Goal: Information Seeking & Learning: Learn about a topic

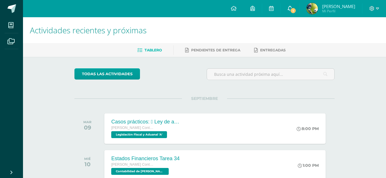
click at [297, 13] on link "1" at bounding box center [290, 8] width 18 height 17
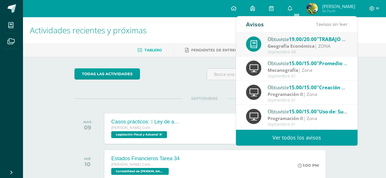
click at [299, 41] on span "19.00/20.00" at bounding box center [303, 39] width 28 height 7
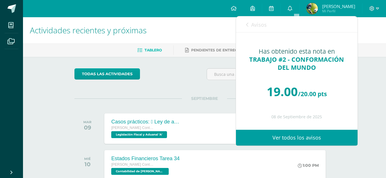
click at [259, 27] on span "Avisos" at bounding box center [259, 24] width 16 height 7
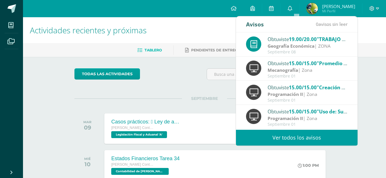
click at [221, 28] on h1 "Actividades recientes y próximas" at bounding box center [204, 30] width 349 height 26
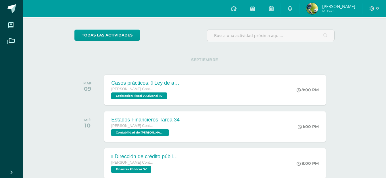
scroll to position [51, 0]
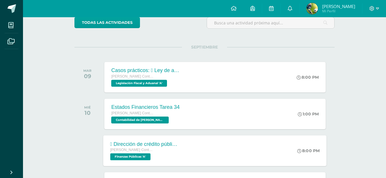
click at [218, 152] on div " Dirección de crédito público  Dirección de bienes del Estado.  Dirección de…" at bounding box center [215, 150] width 223 height 31
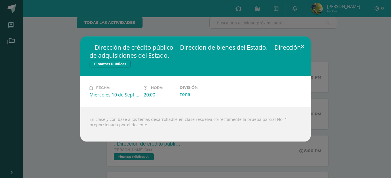
click at [304, 47] on button at bounding box center [302, 47] width 16 height 20
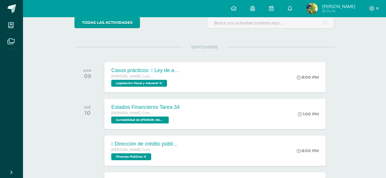
scroll to position [0, 0]
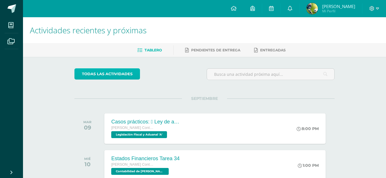
click at [118, 75] on link "todas las Actividades" at bounding box center [107, 73] width 66 height 11
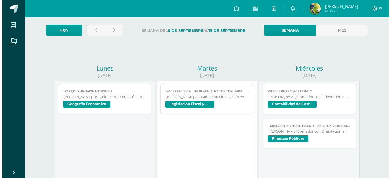
scroll to position [33, 0]
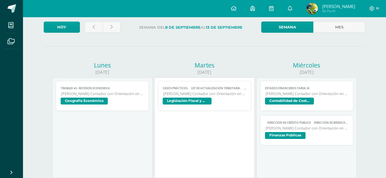
click at [109, 102] on span "Geografía Económica" at bounding box center [103, 102] width 84 height 8
